Goal: Transaction & Acquisition: Purchase product/service

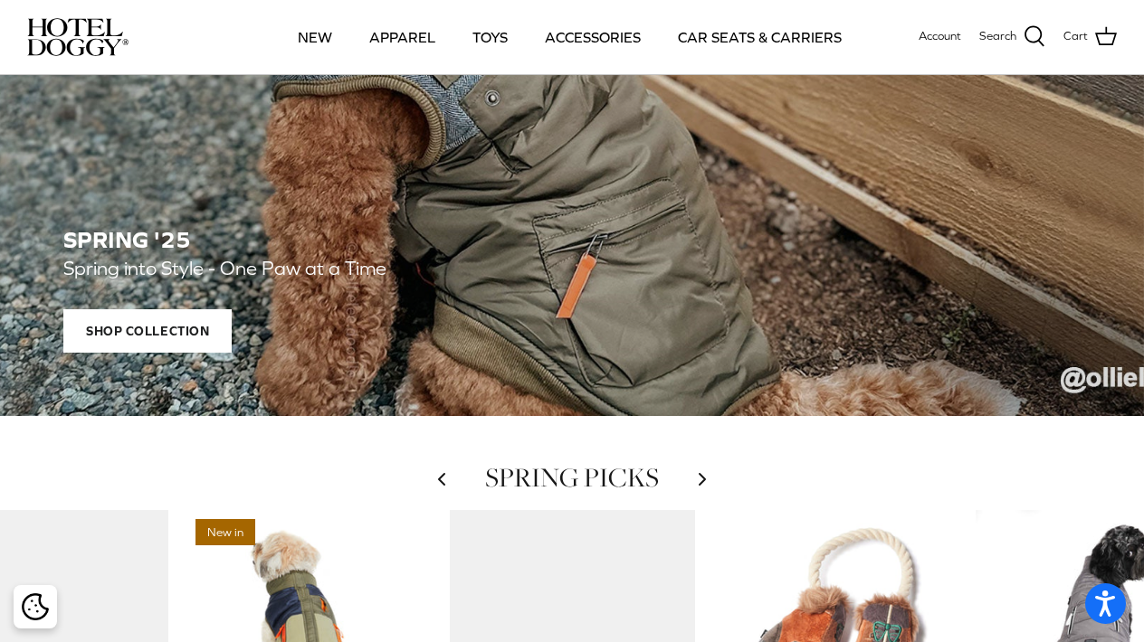
scroll to position [356, 0]
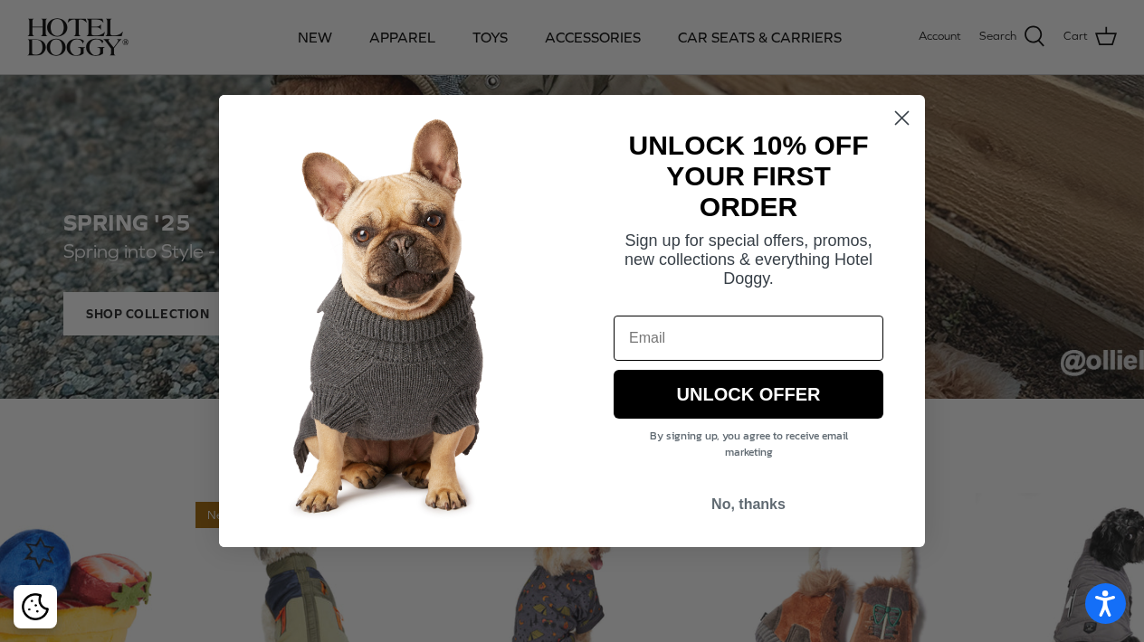
click at [903, 117] on icon "Close dialog" at bounding box center [902, 118] width 13 height 13
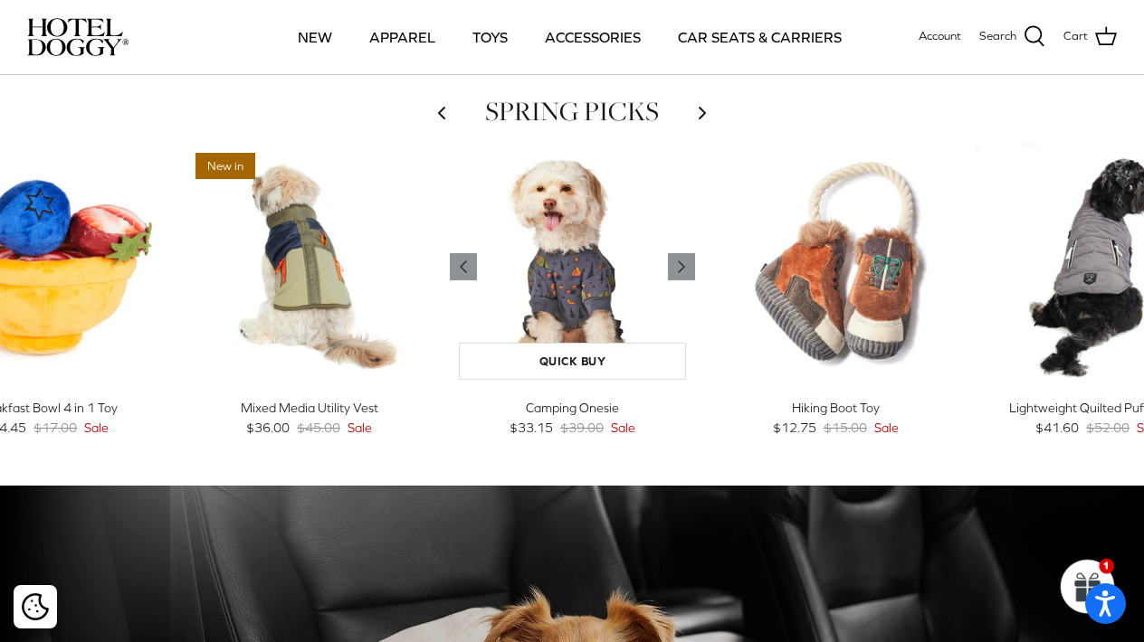
scroll to position [709, 0]
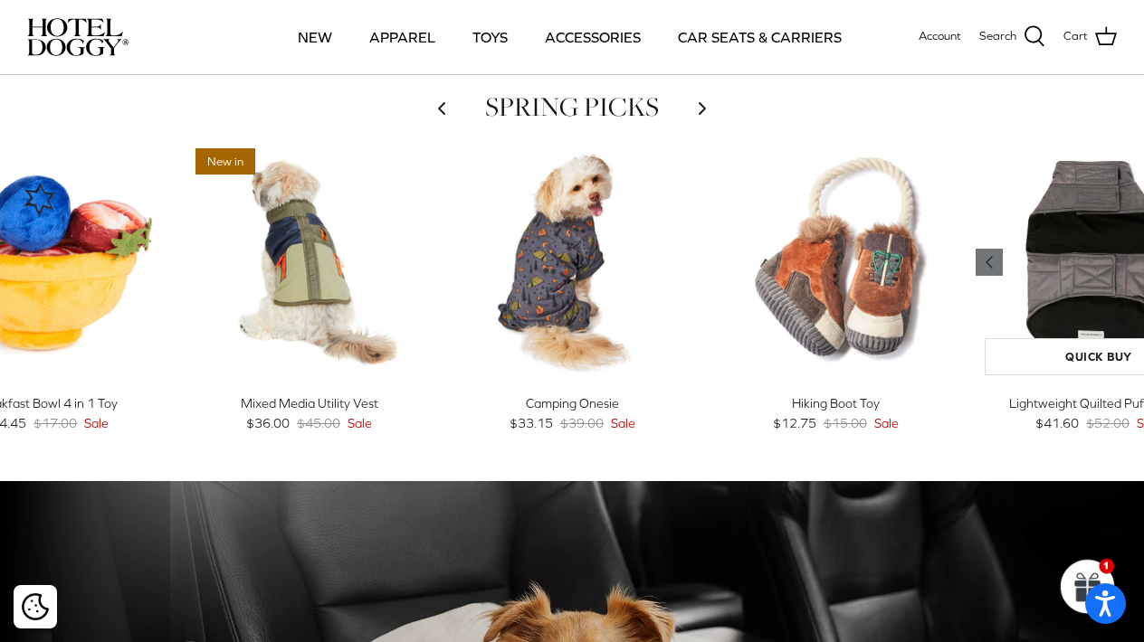
click at [980, 258] on icon "Left" at bounding box center [989, 263] width 22 height 22
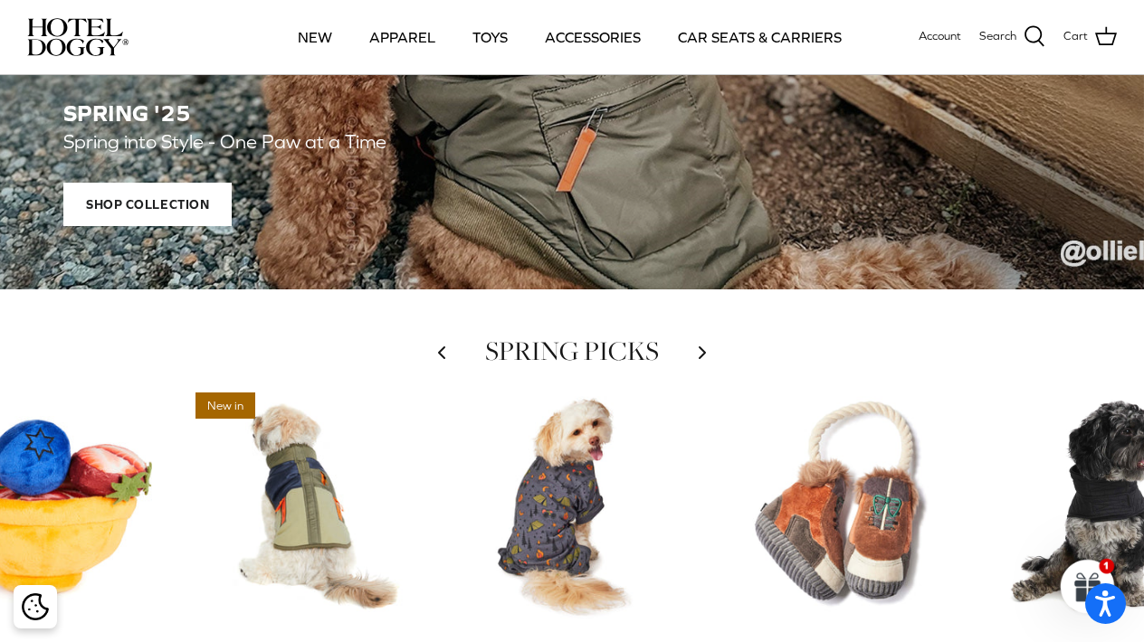
scroll to position [460, 0]
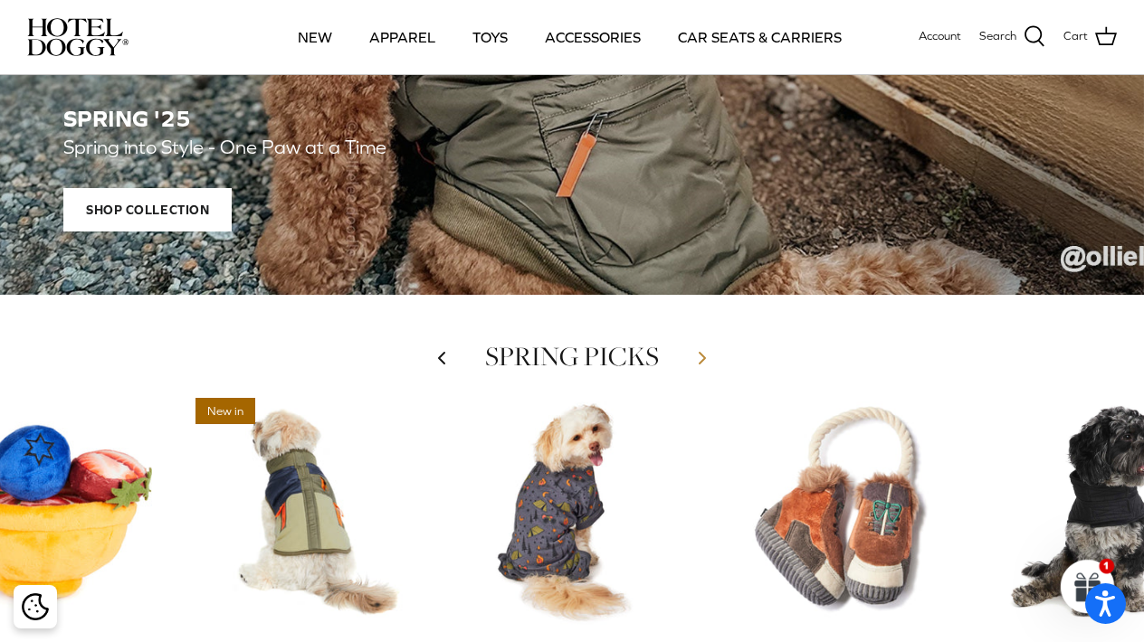
click at [703, 356] on icon "Right" at bounding box center [702, 358] width 22 height 22
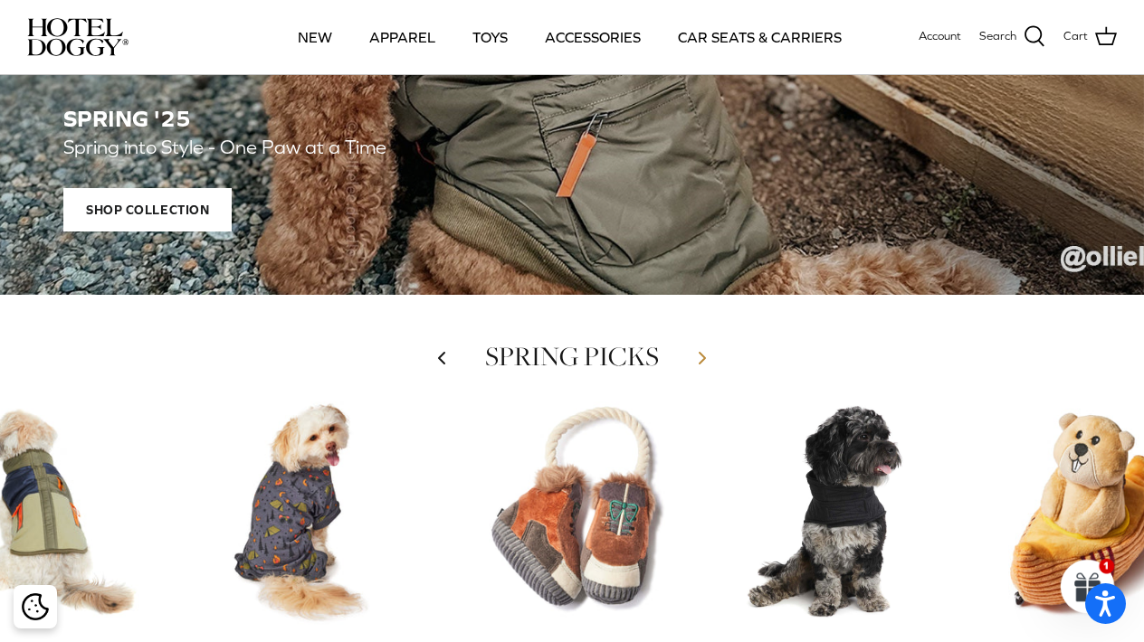
click at [703, 356] on icon "Right" at bounding box center [702, 358] width 22 height 22
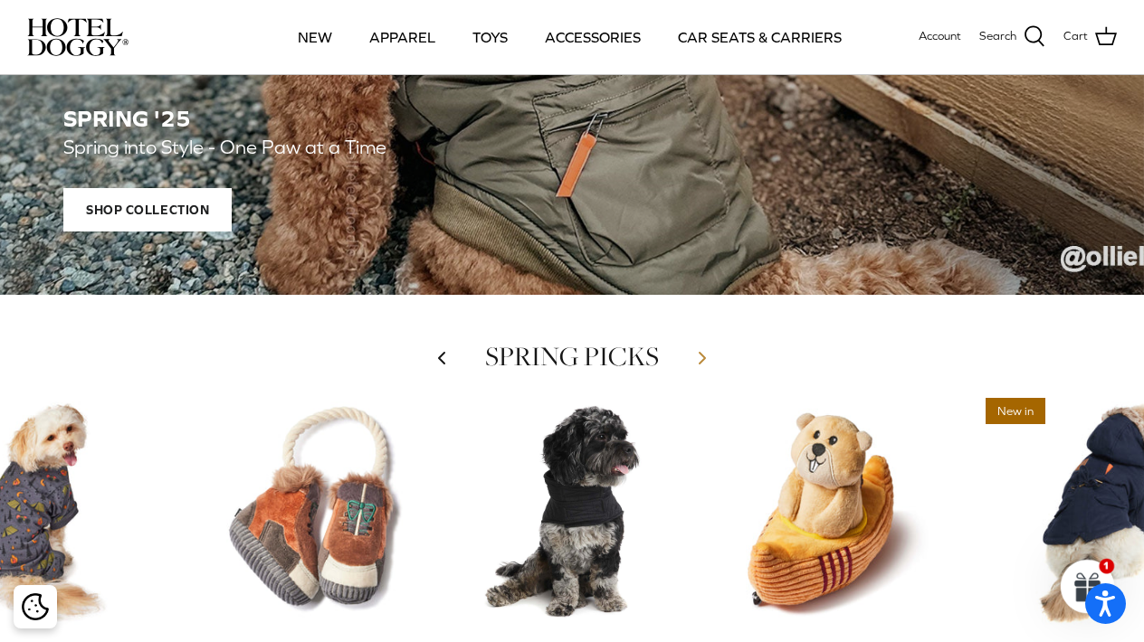
click at [703, 356] on icon "Right" at bounding box center [702, 358] width 22 height 22
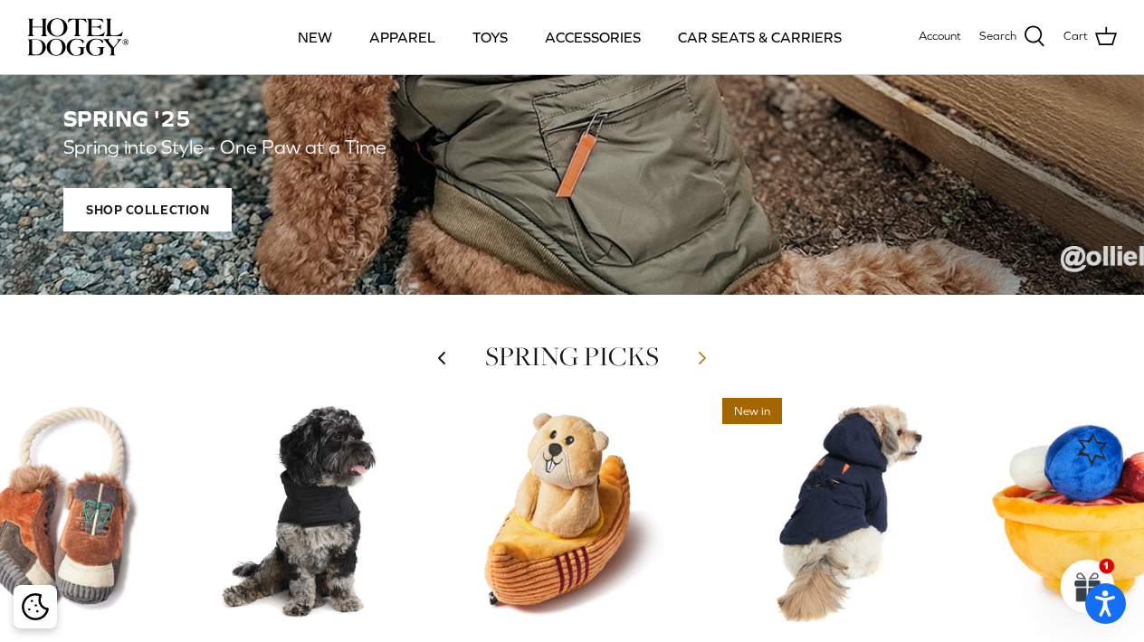
click at [703, 356] on icon "Right" at bounding box center [702, 358] width 22 height 22
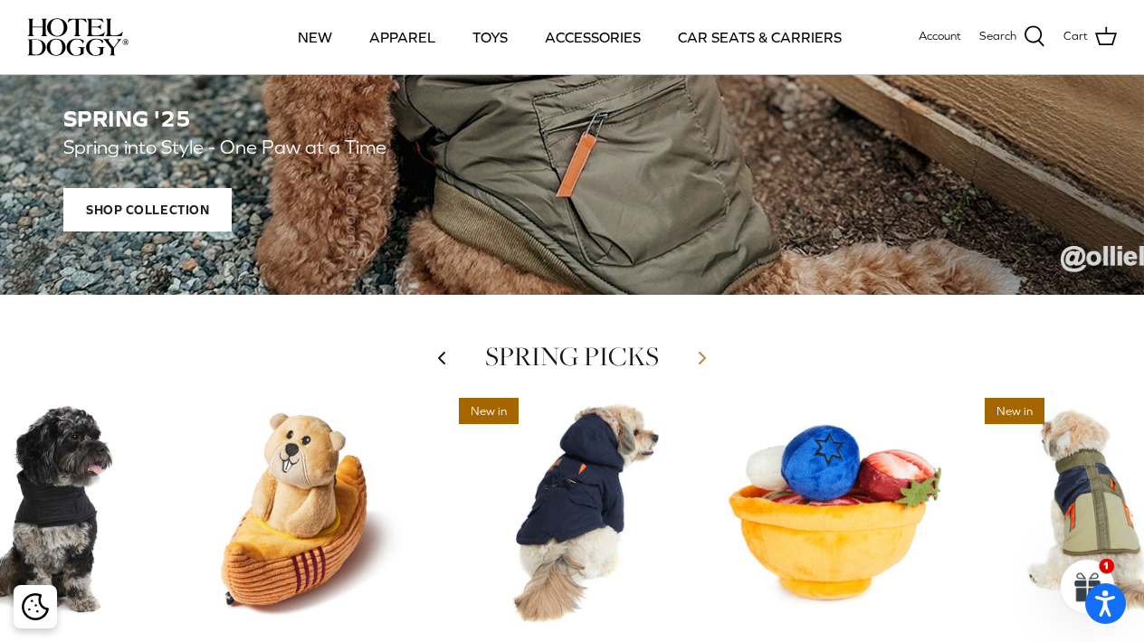
click at [703, 356] on icon "Right" at bounding box center [702, 358] width 22 height 22
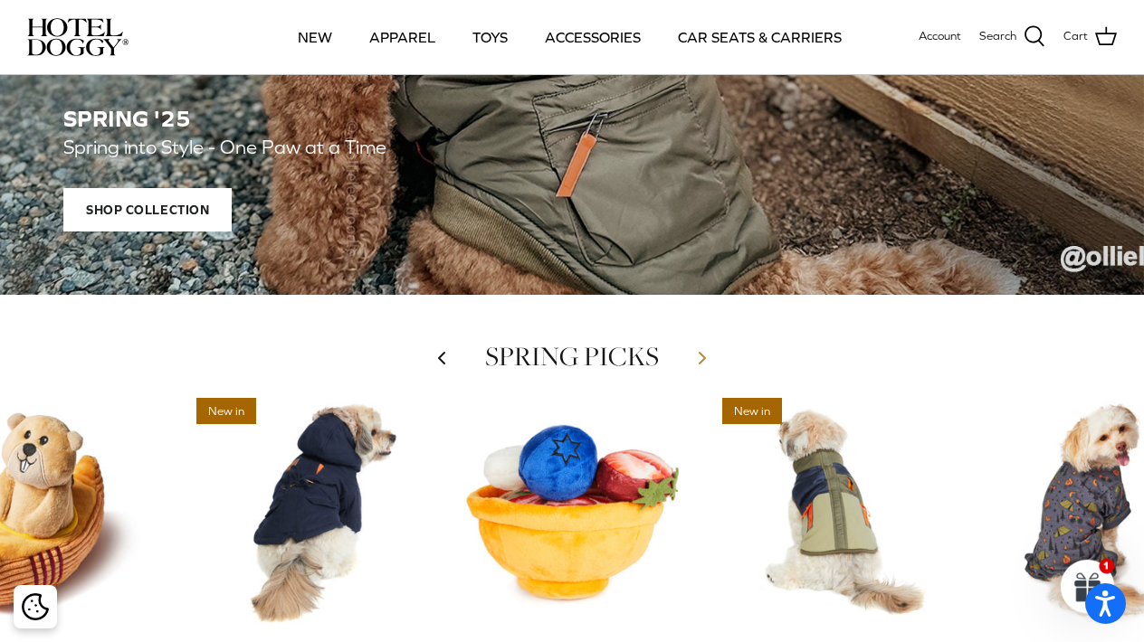
click at [703, 356] on icon "Right" at bounding box center [702, 358] width 22 height 22
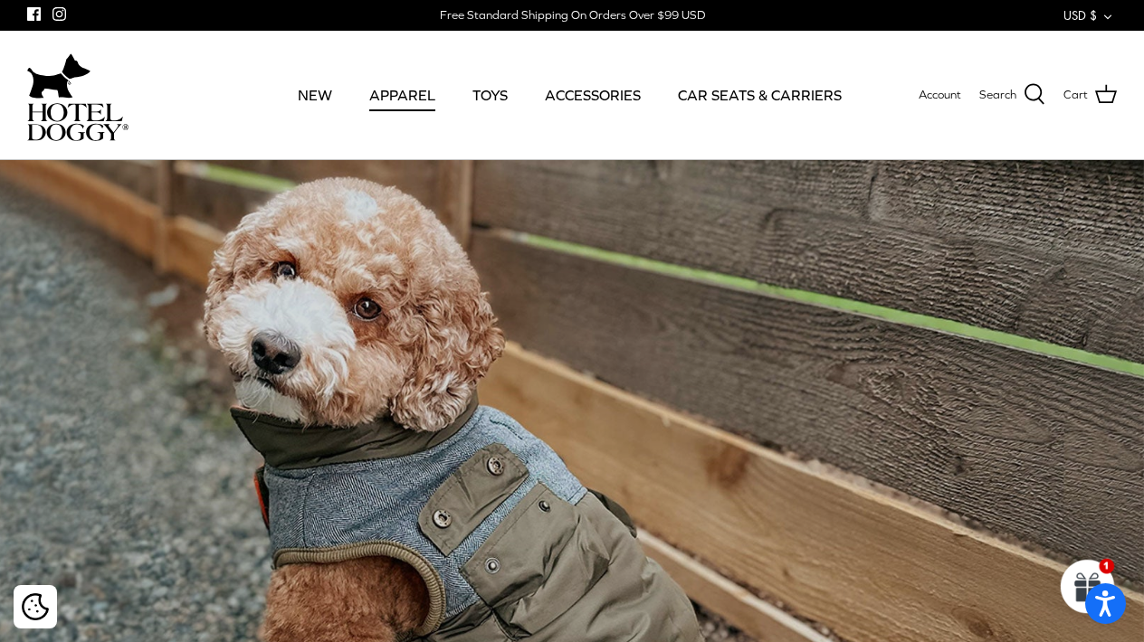
scroll to position [0, 0]
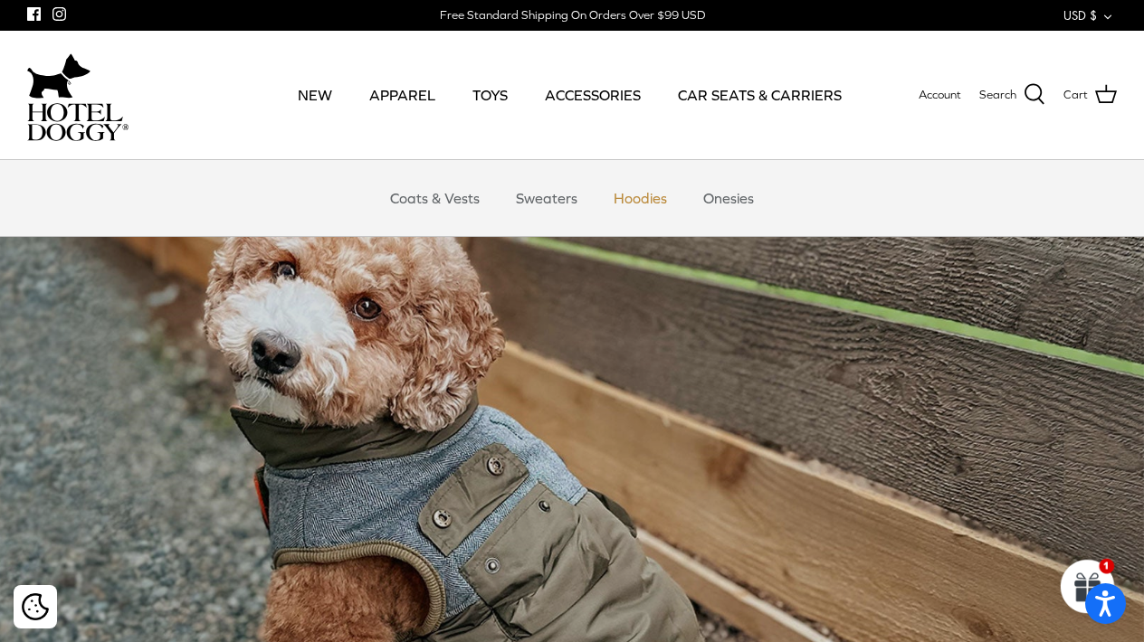
click at [629, 199] on link "Hoodies" at bounding box center [640, 198] width 86 height 54
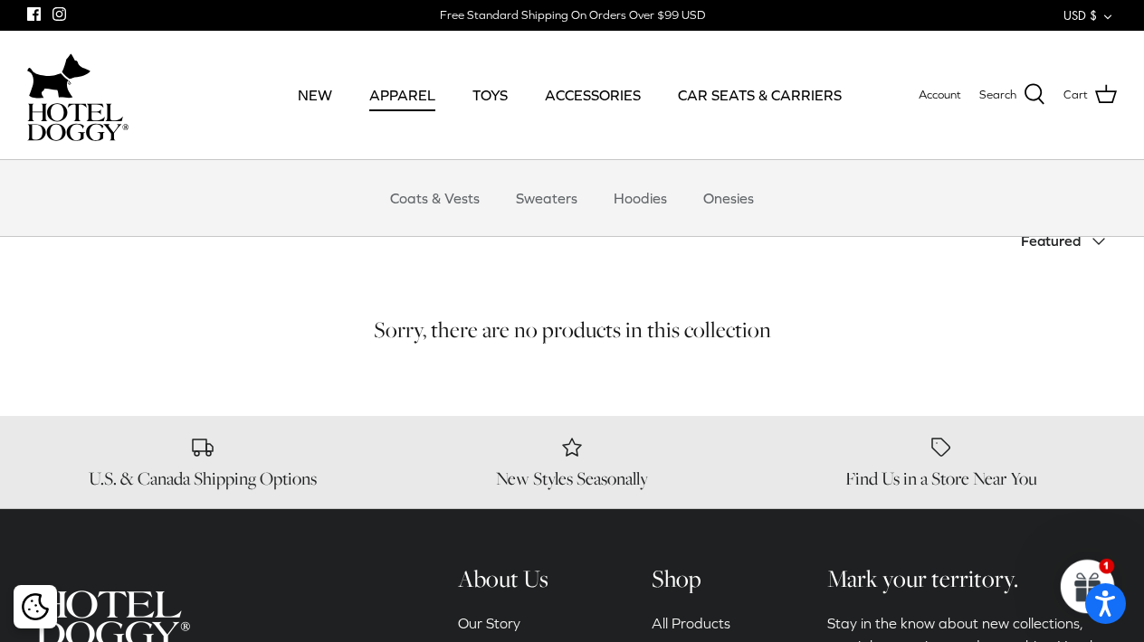
click at [384, 93] on link "APPAREL" at bounding box center [402, 95] width 99 height 62
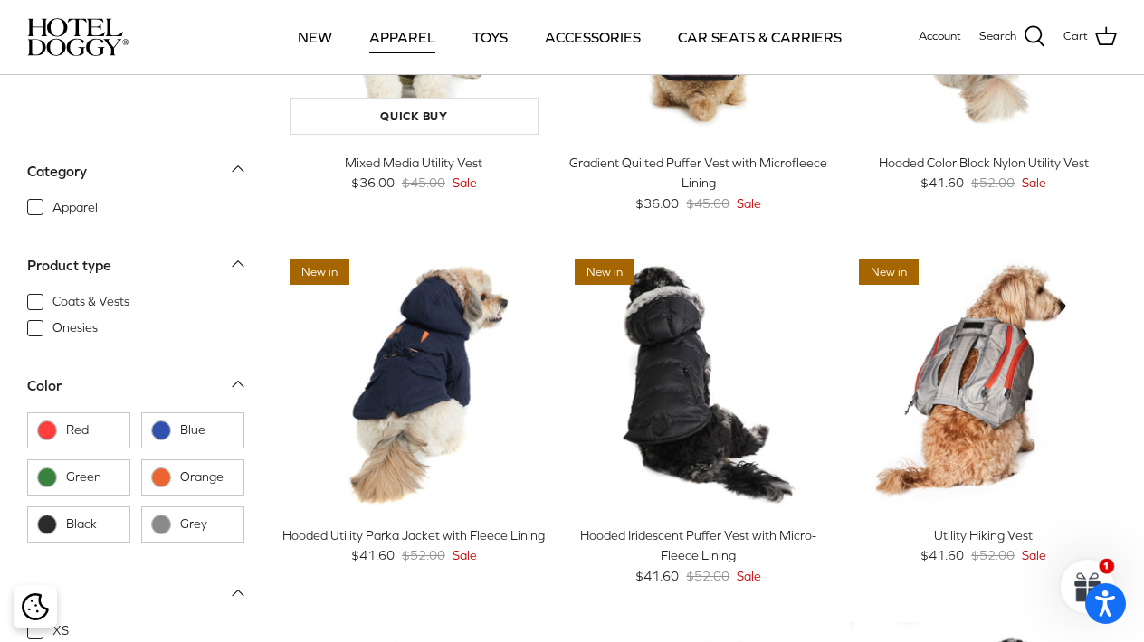
scroll to position [271, 0]
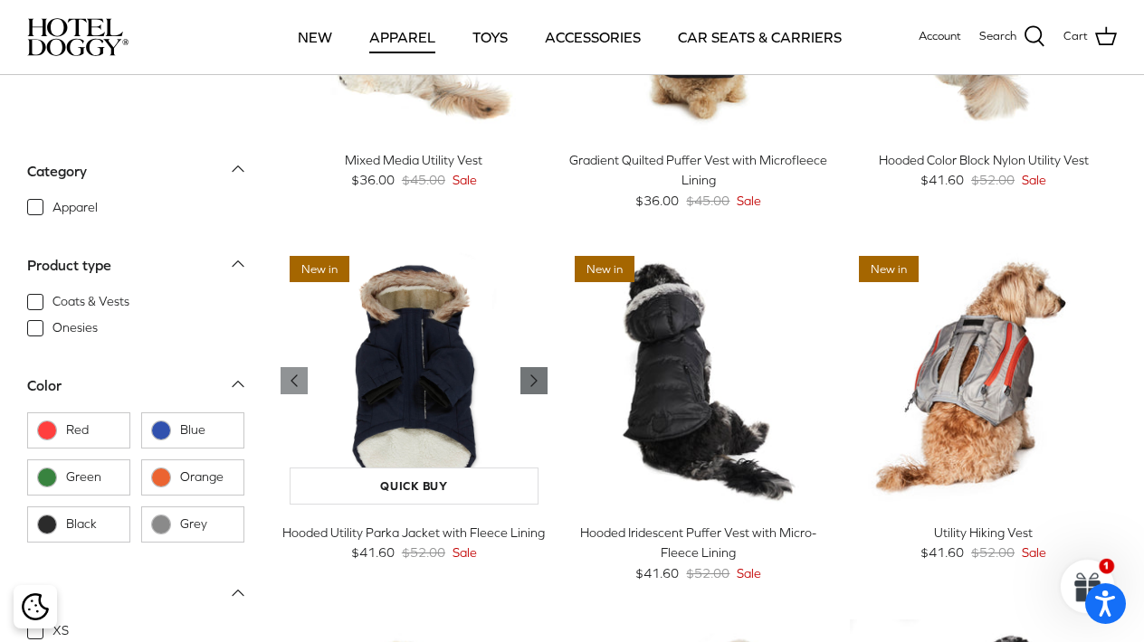
click at [535, 377] on polyline "Previous" at bounding box center [533, 380] width 5 height 11
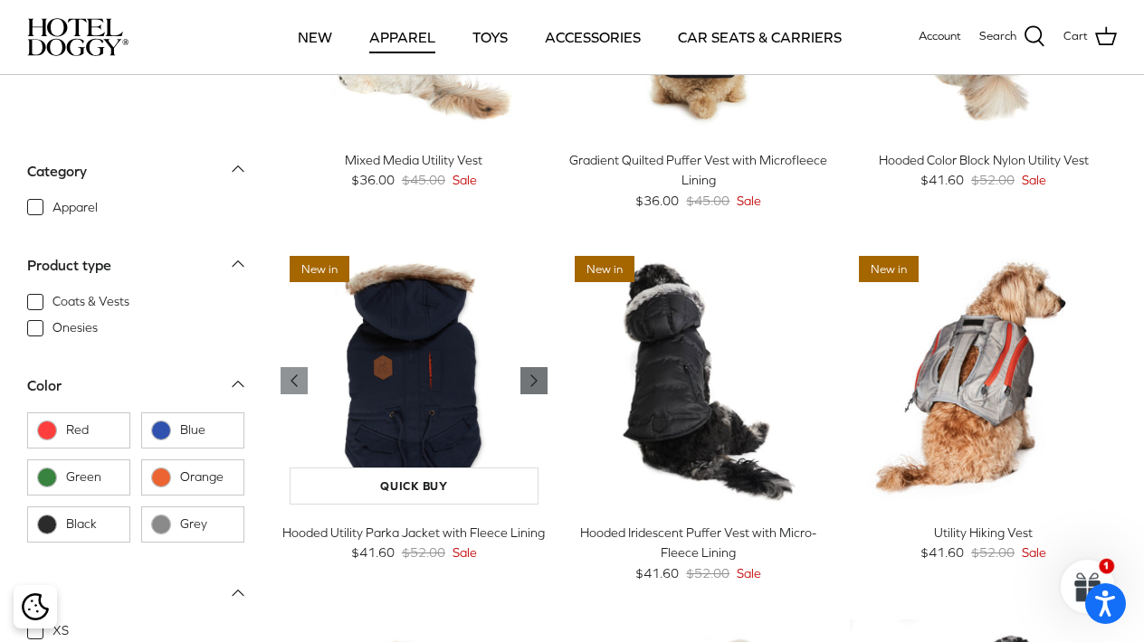
click at [535, 377] on polyline "Previous" at bounding box center [533, 380] width 5 height 11
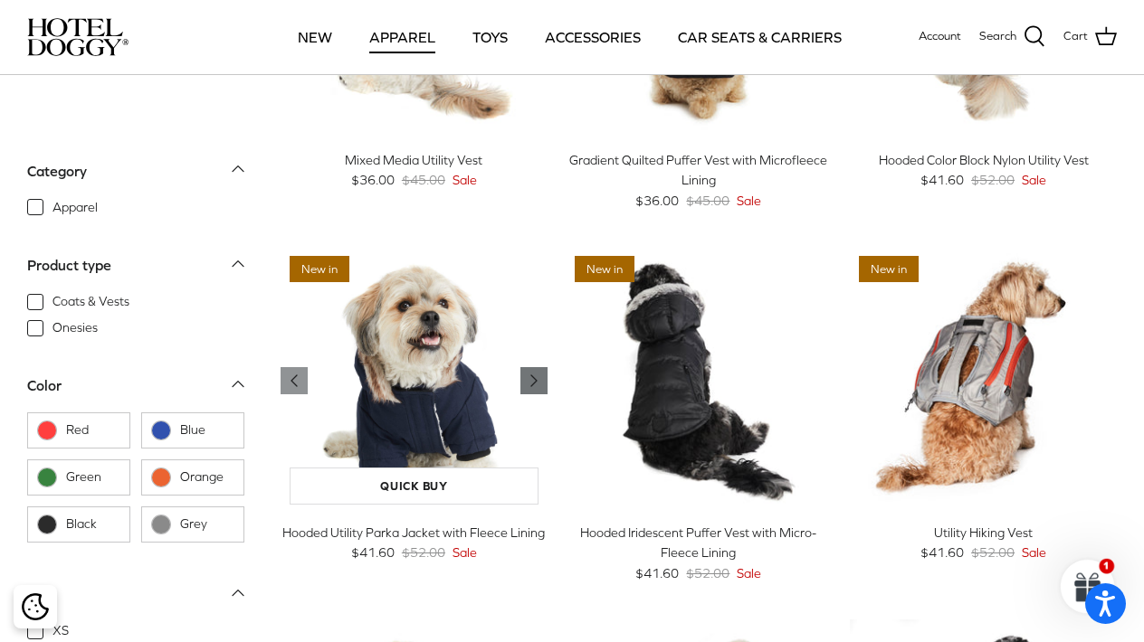
click at [535, 377] on polyline "Previous" at bounding box center [533, 380] width 5 height 11
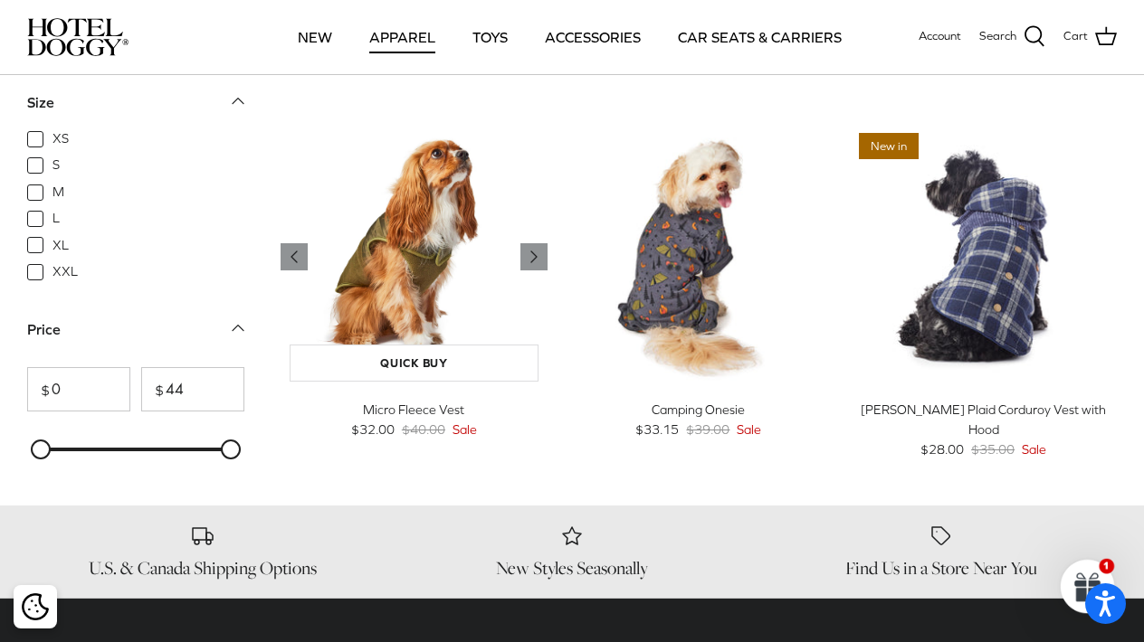
scroll to position [1886, 0]
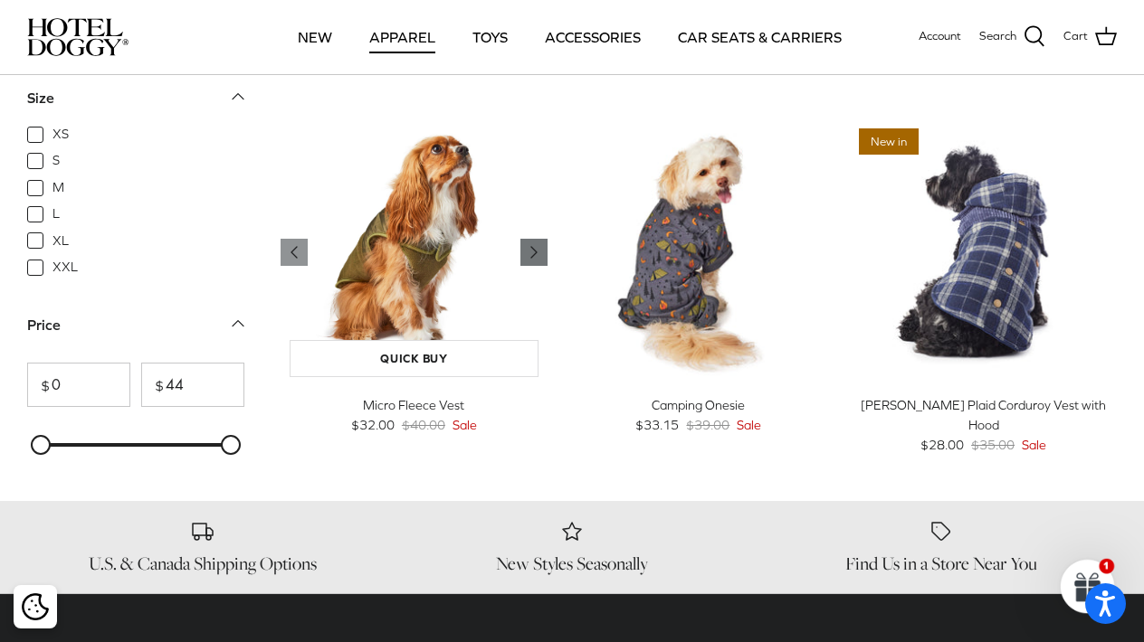
click at [534, 251] on polyline "Previous" at bounding box center [533, 252] width 5 height 11
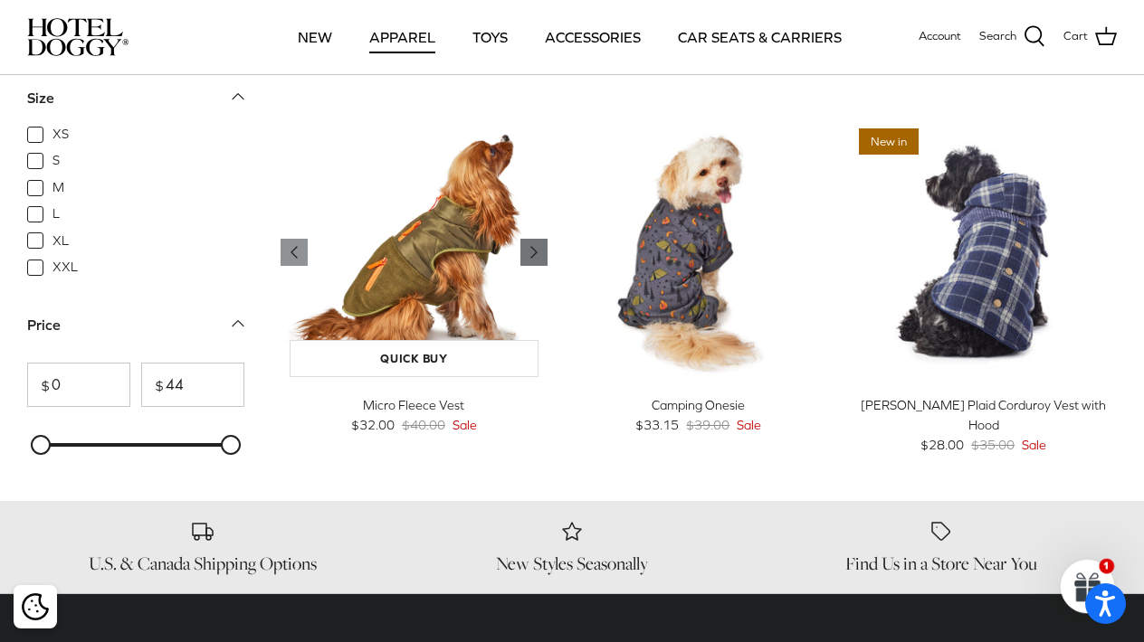
click at [534, 251] on polyline "Previous" at bounding box center [533, 252] width 5 height 11
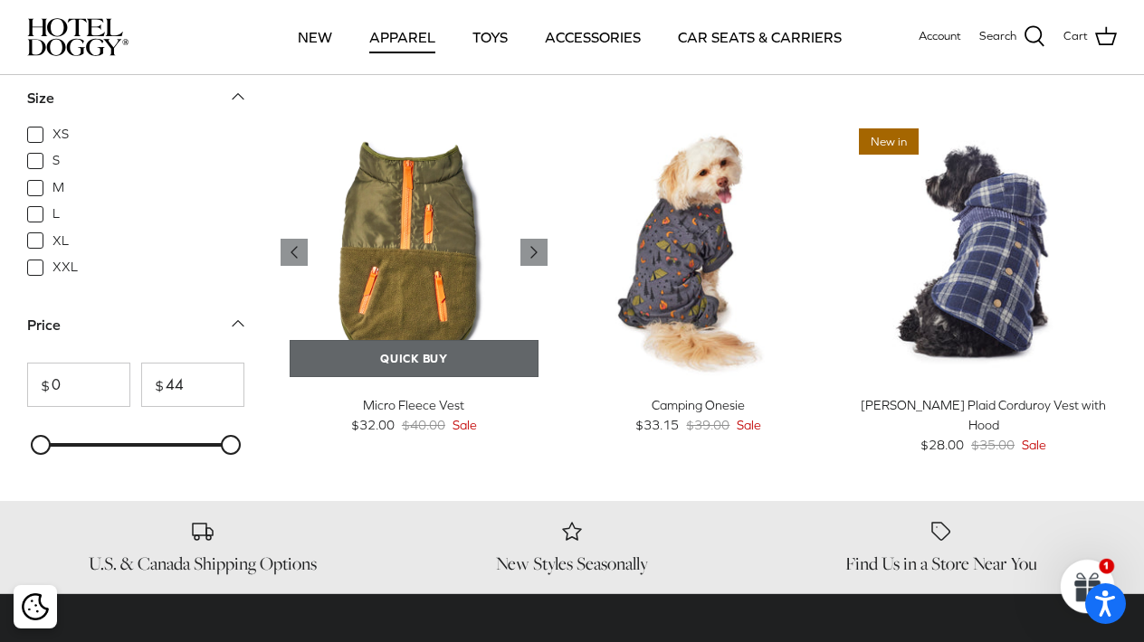
click at [470, 360] on link "Quick buy" at bounding box center [414, 358] width 249 height 37
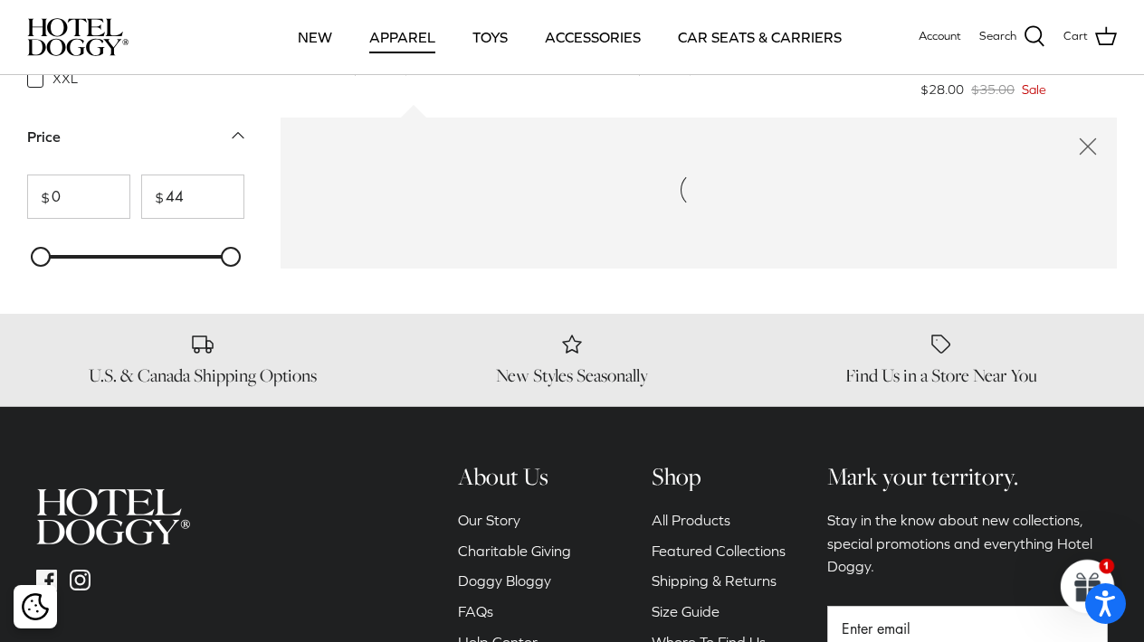
scroll to position [2247, 0]
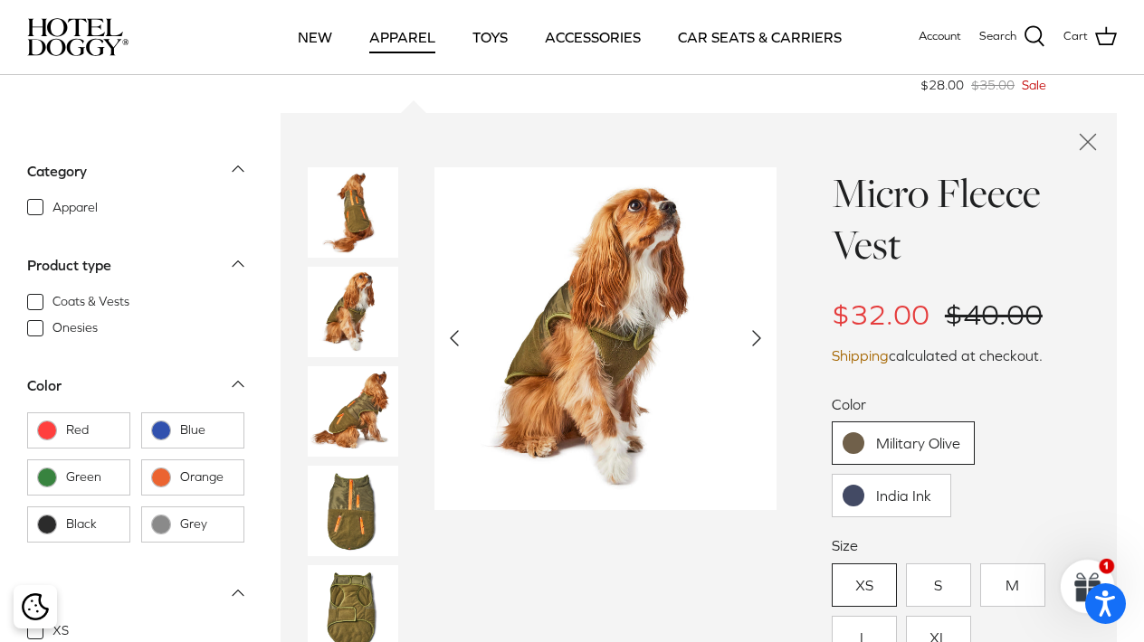
click at [756, 337] on polyline "Next" at bounding box center [756, 338] width 7 height 14
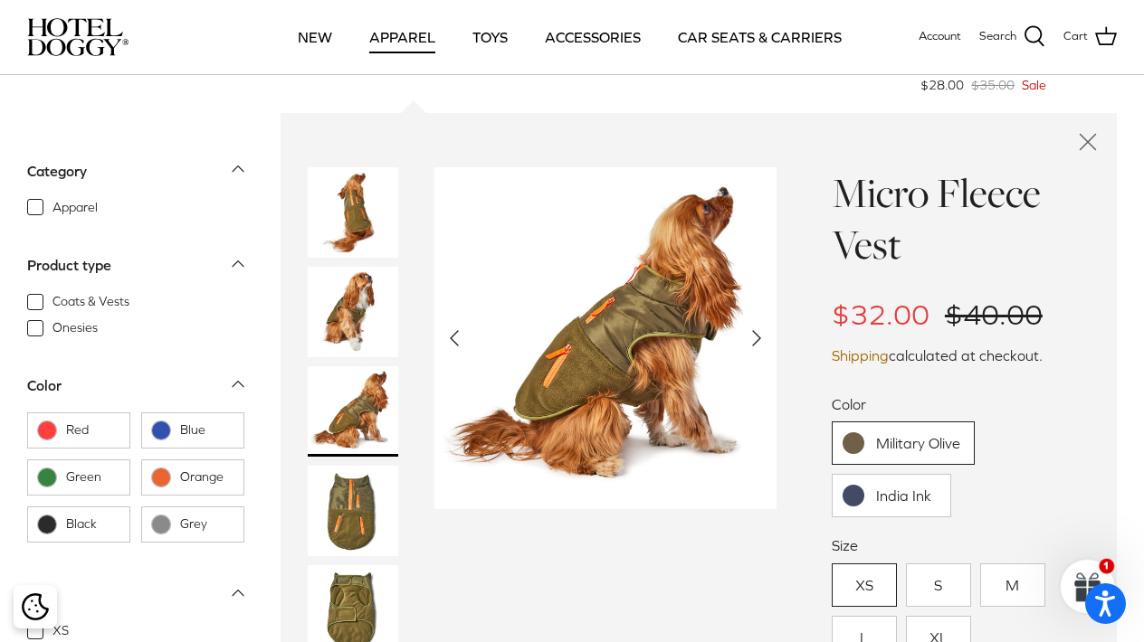
click at [756, 337] on polyline "Next" at bounding box center [756, 338] width 7 height 14
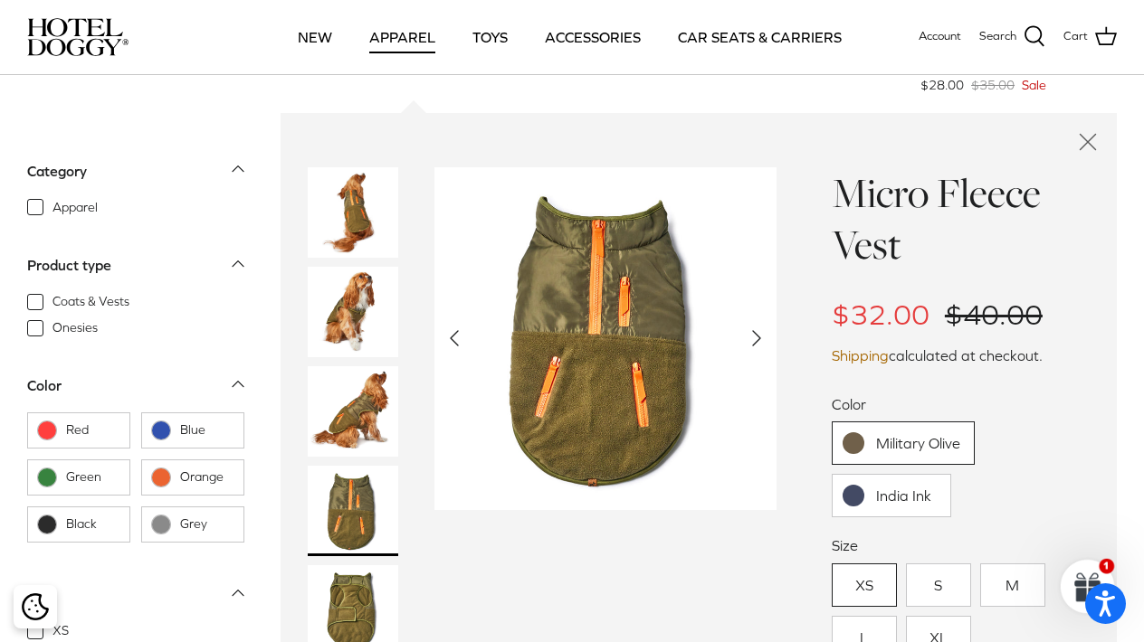
click at [756, 337] on polyline "Next" at bounding box center [756, 338] width 7 height 14
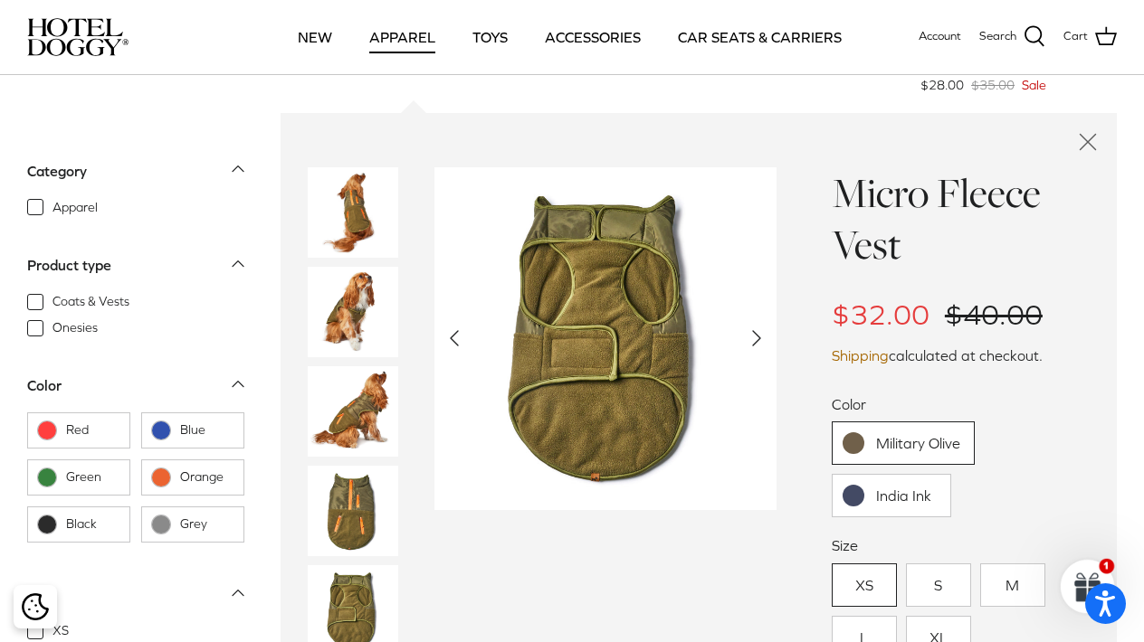
click at [756, 337] on polyline "Next" at bounding box center [756, 338] width 7 height 14
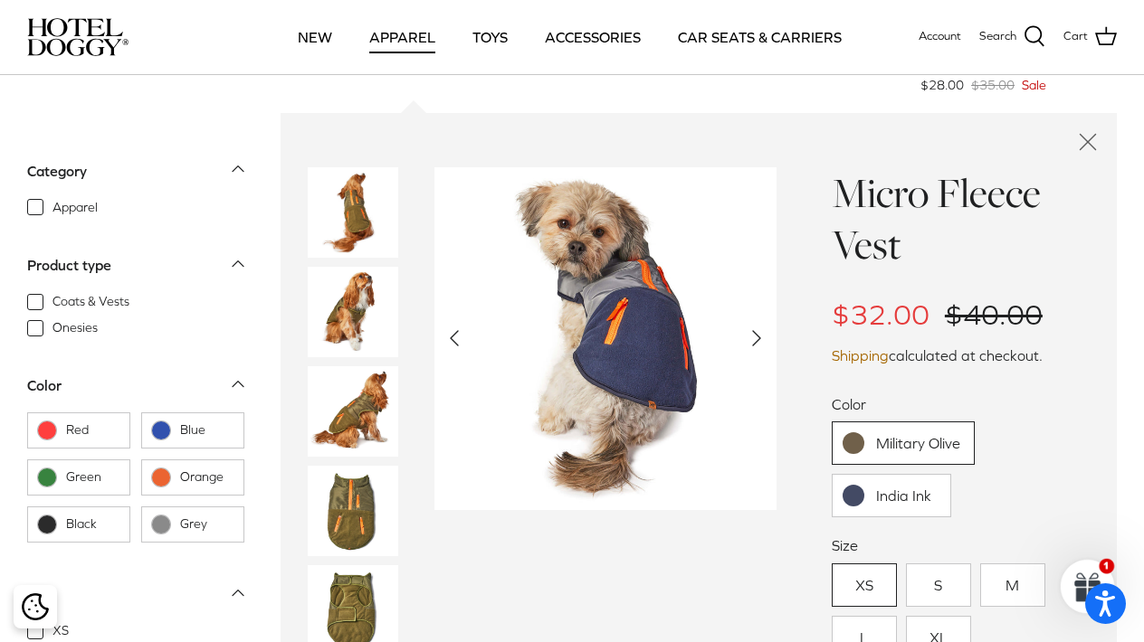
click at [756, 337] on polyline "Next" at bounding box center [756, 338] width 7 height 14
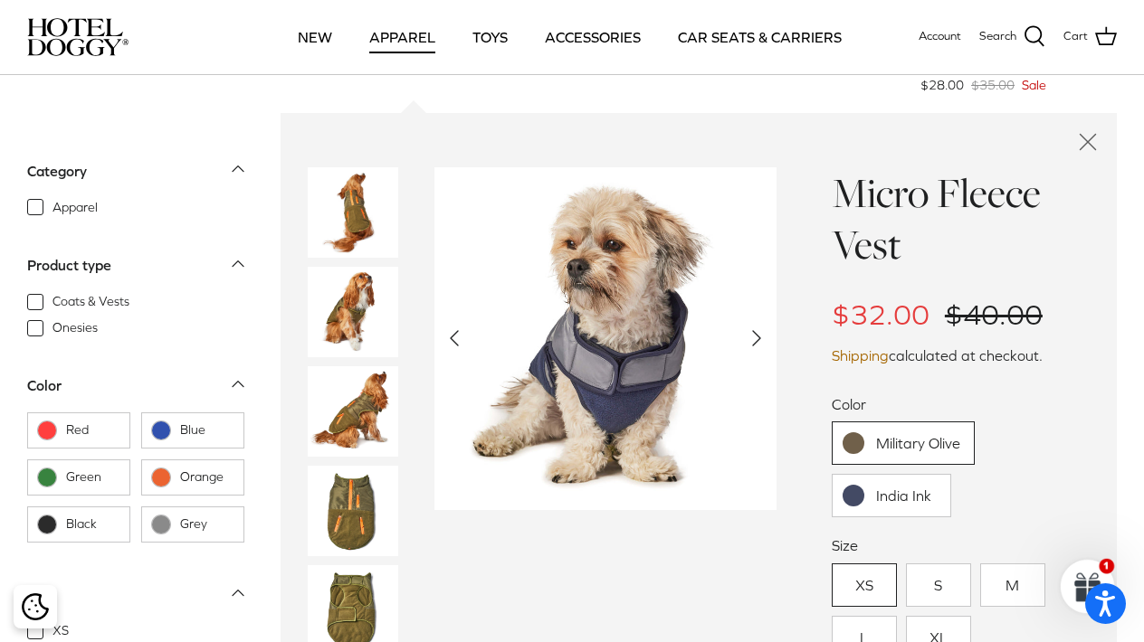
click at [756, 337] on polyline "Next" at bounding box center [756, 338] width 7 height 14
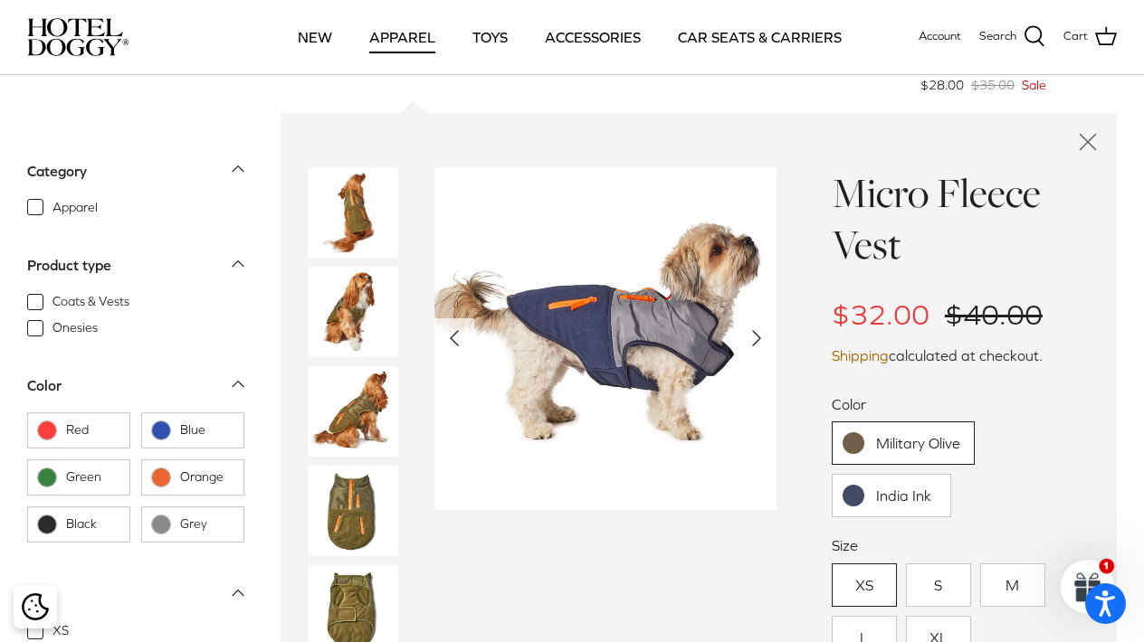
click at [756, 337] on polyline "Next" at bounding box center [756, 338] width 7 height 14
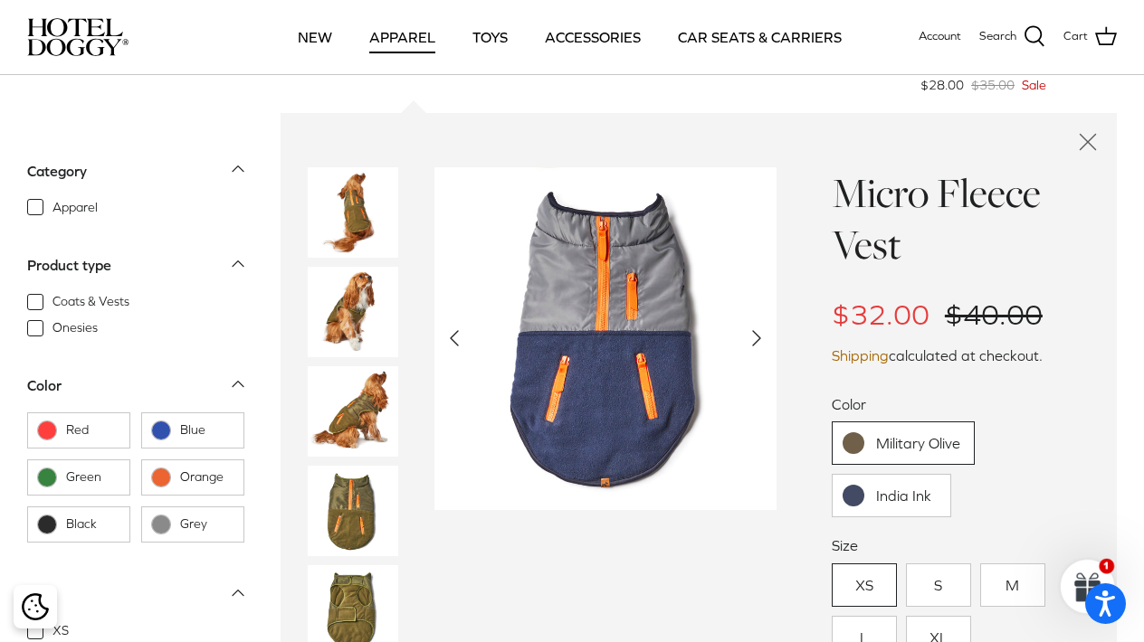
click at [881, 437] on link "Military Olive" at bounding box center [902, 443] width 143 height 43
click at [353, 527] on img at bounding box center [353, 511] width 90 height 90
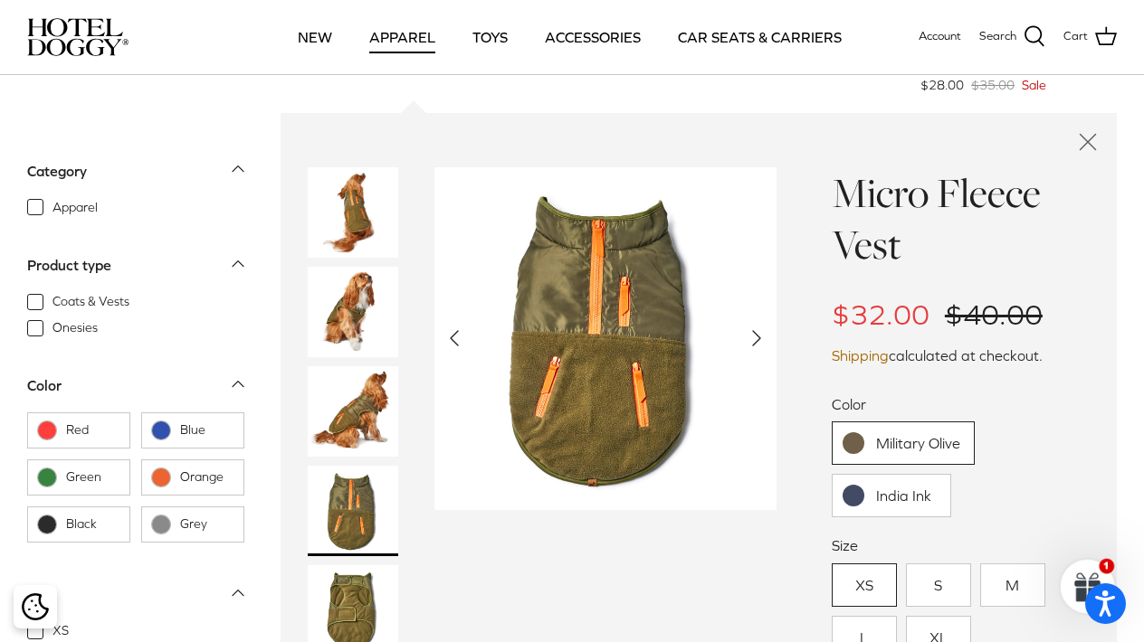
click at [874, 617] on link "L" at bounding box center [863, 637] width 65 height 43
